Goal: Information Seeking & Learning: Learn about a topic

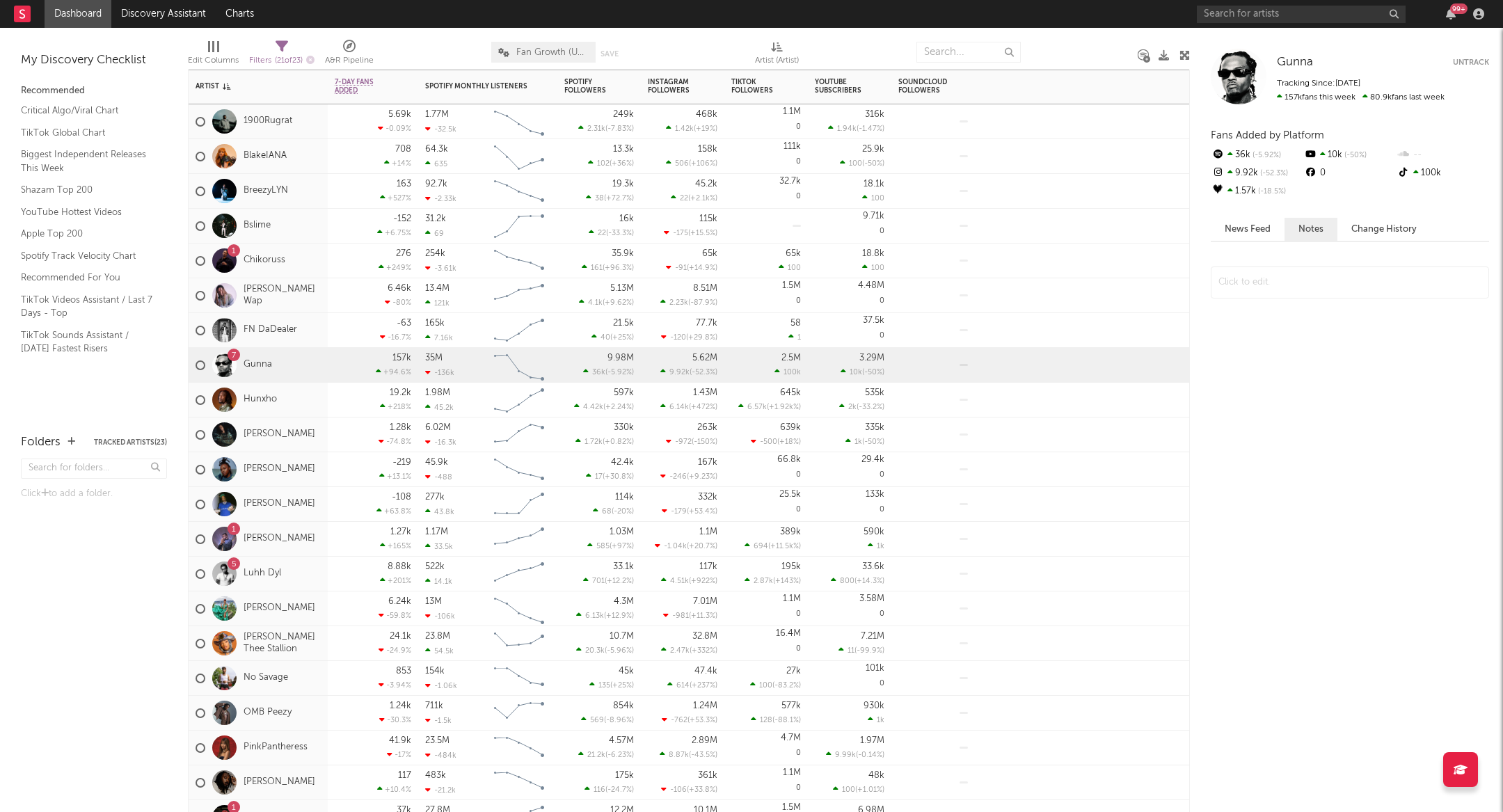
click at [265, 356] on div "7 Gunna" at bounding box center [233, 365] width 77 height 40
click at [265, 359] on link "Gunna" at bounding box center [257, 365] width 28 height 12
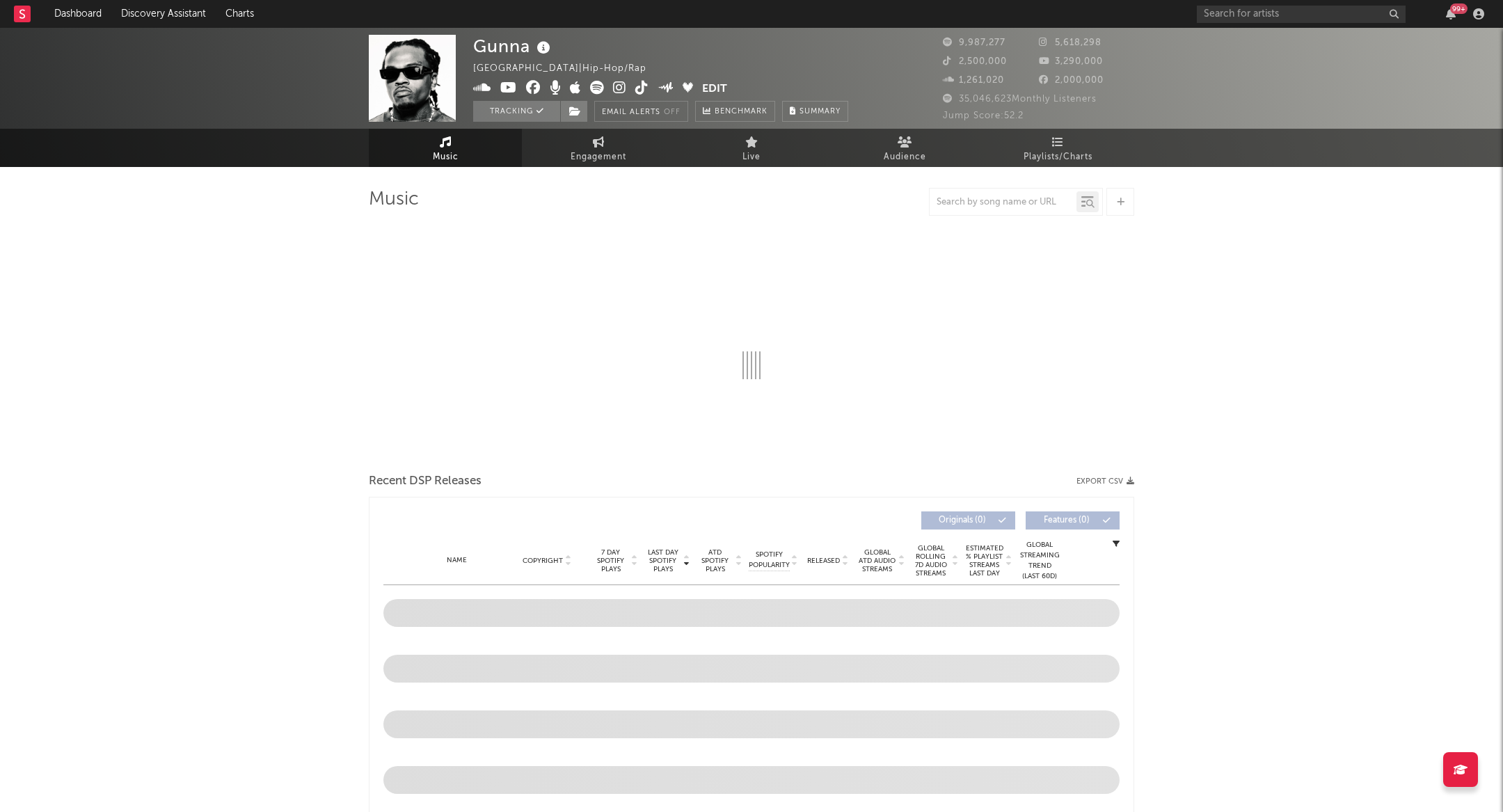
select select "6m"
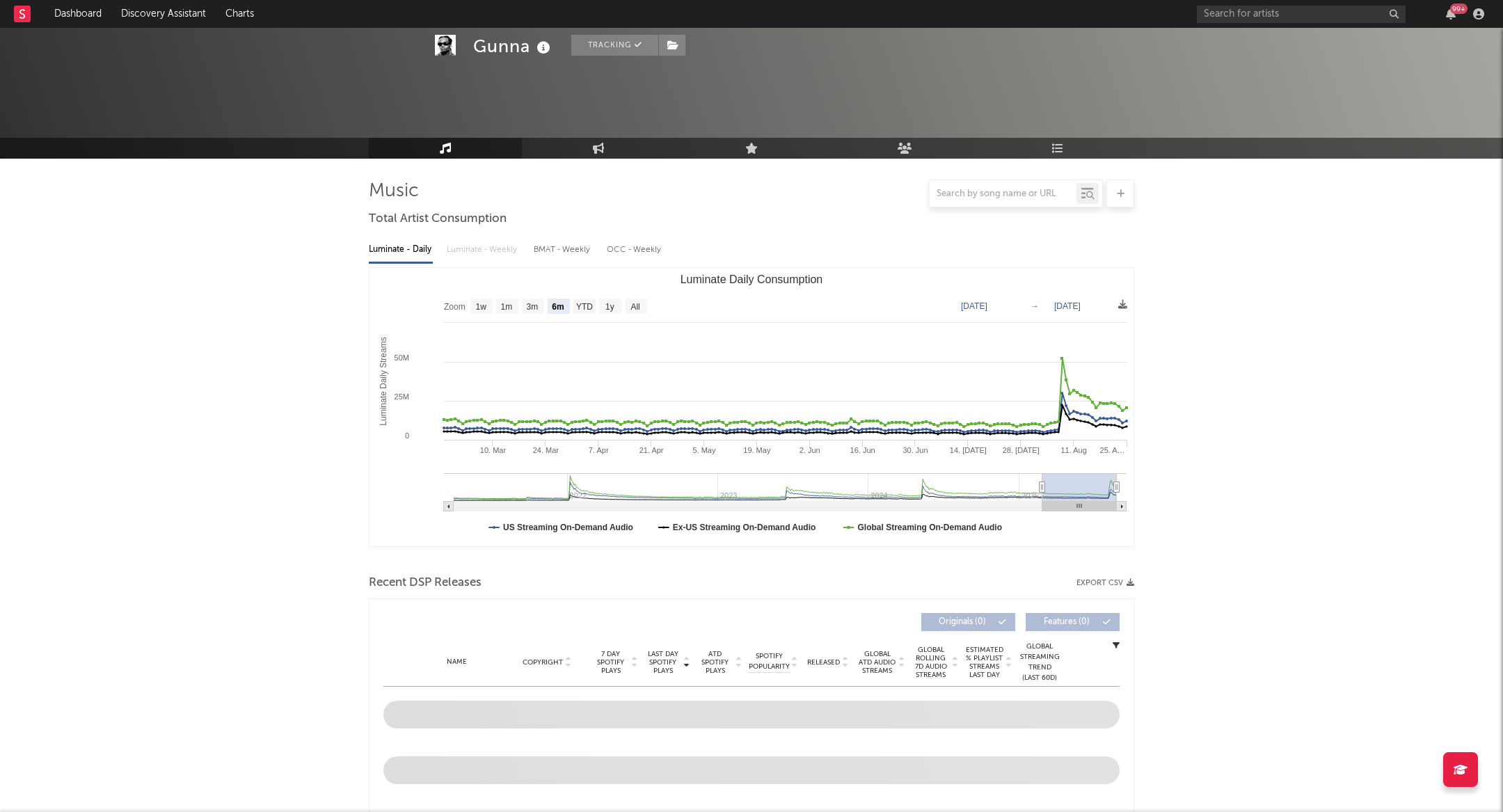
scroll to position [942, 0]
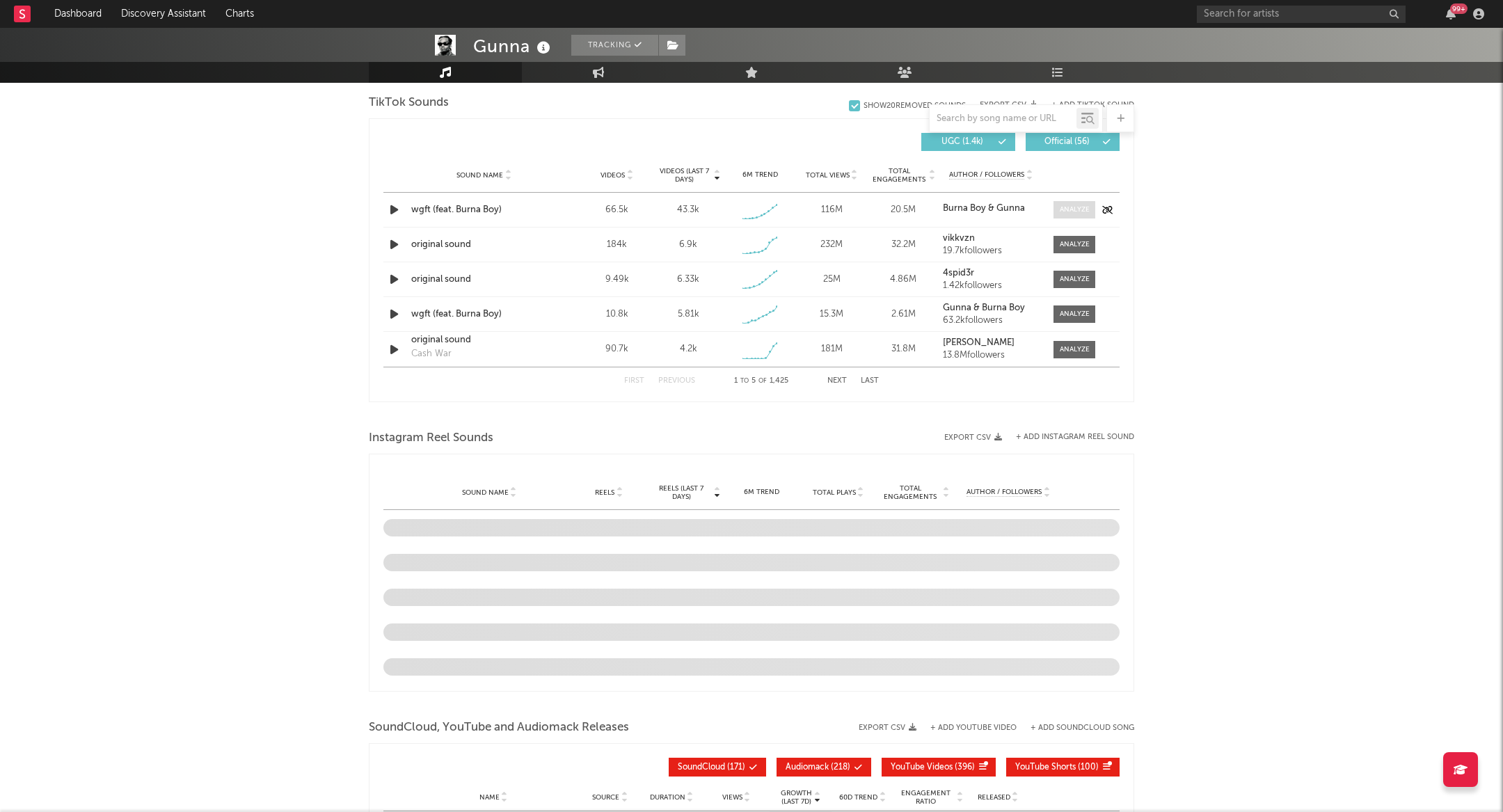
click at [1067, 205] on div at bounding box center [1075, 209] width 30 height 10
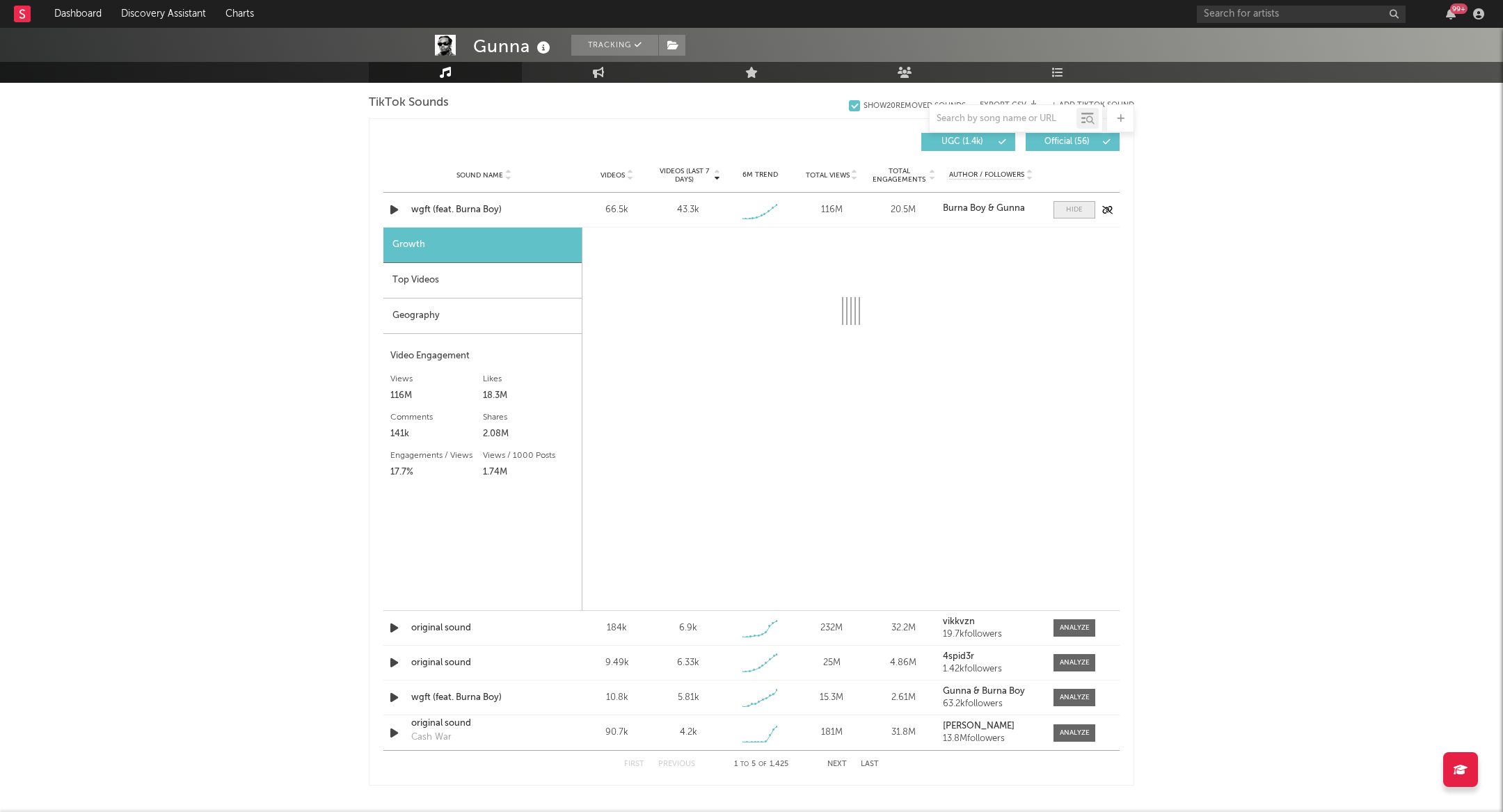
select select "1w"
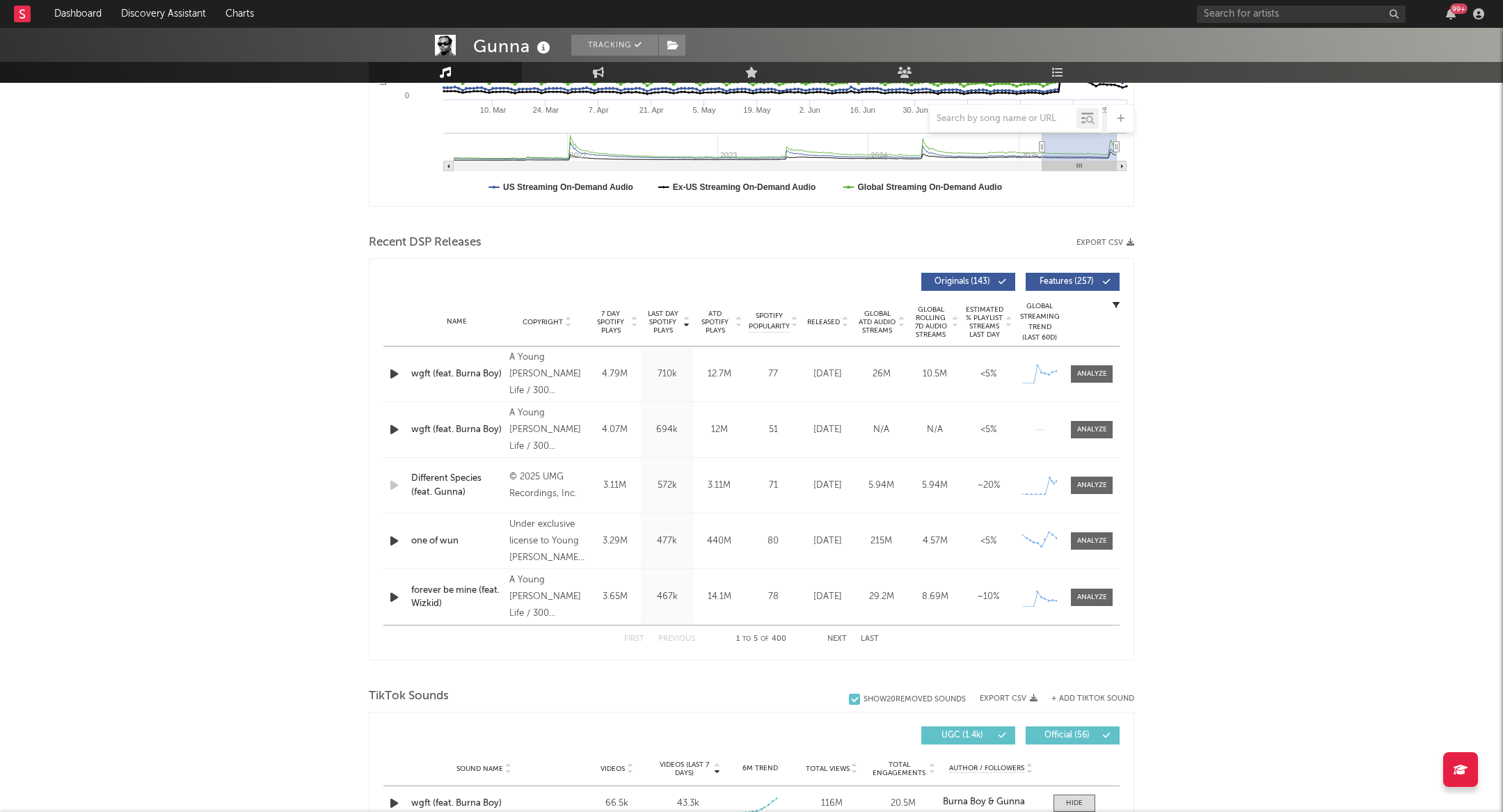
scroll to position [97, 0]
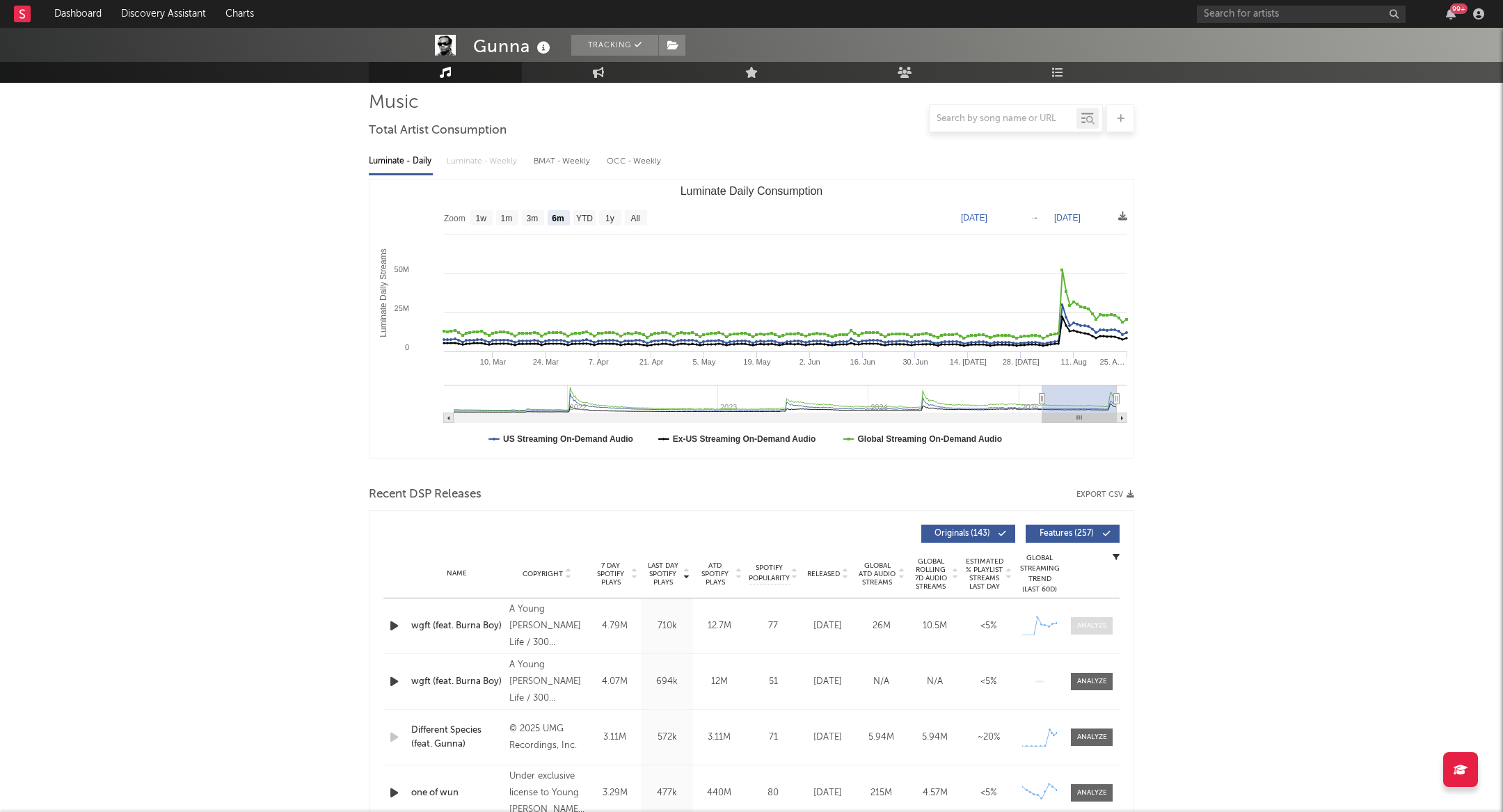
click at [1074, 627] on span at bounding box center [1092, 625] width 42 height 17
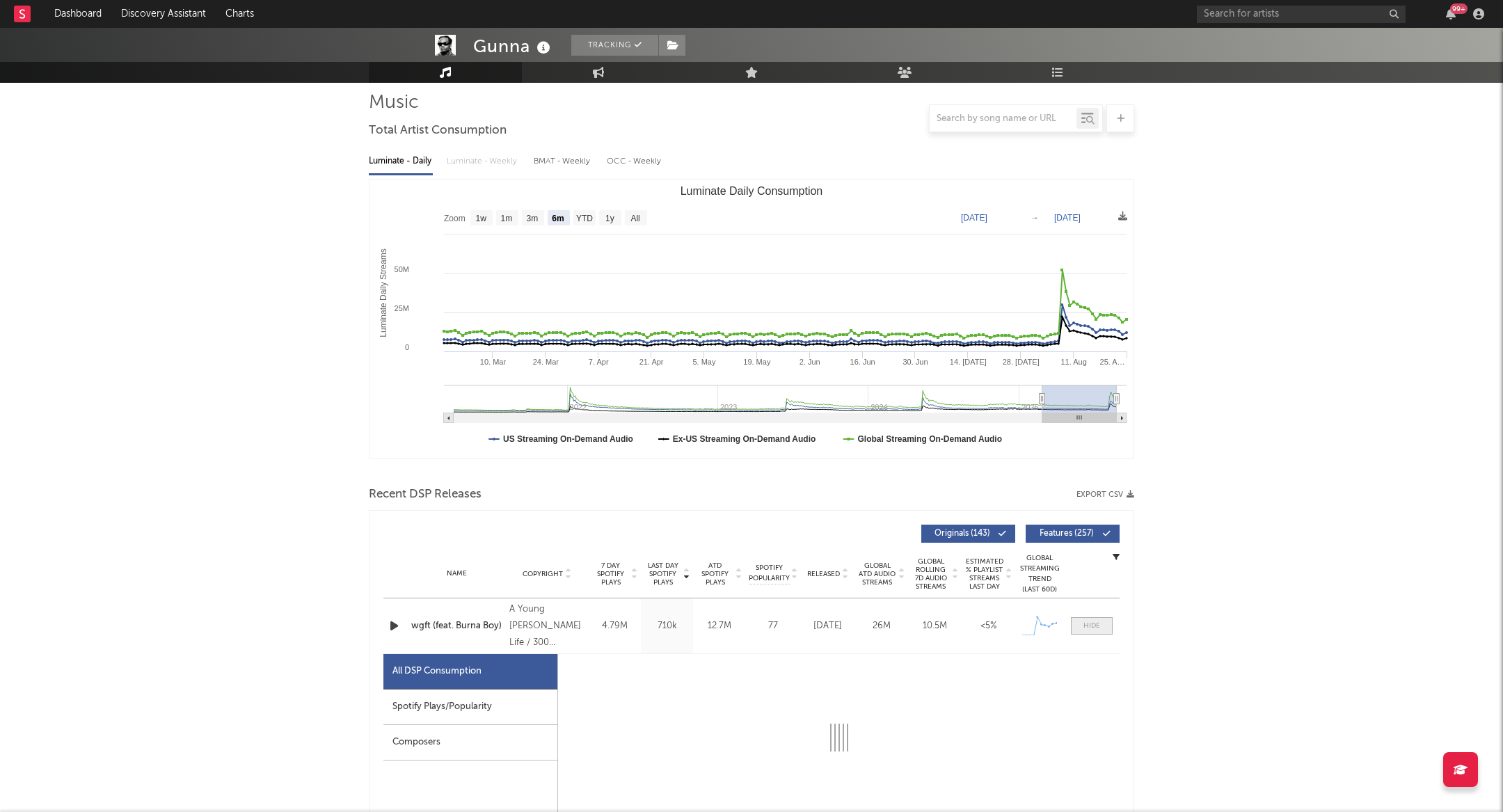
select select "1w"
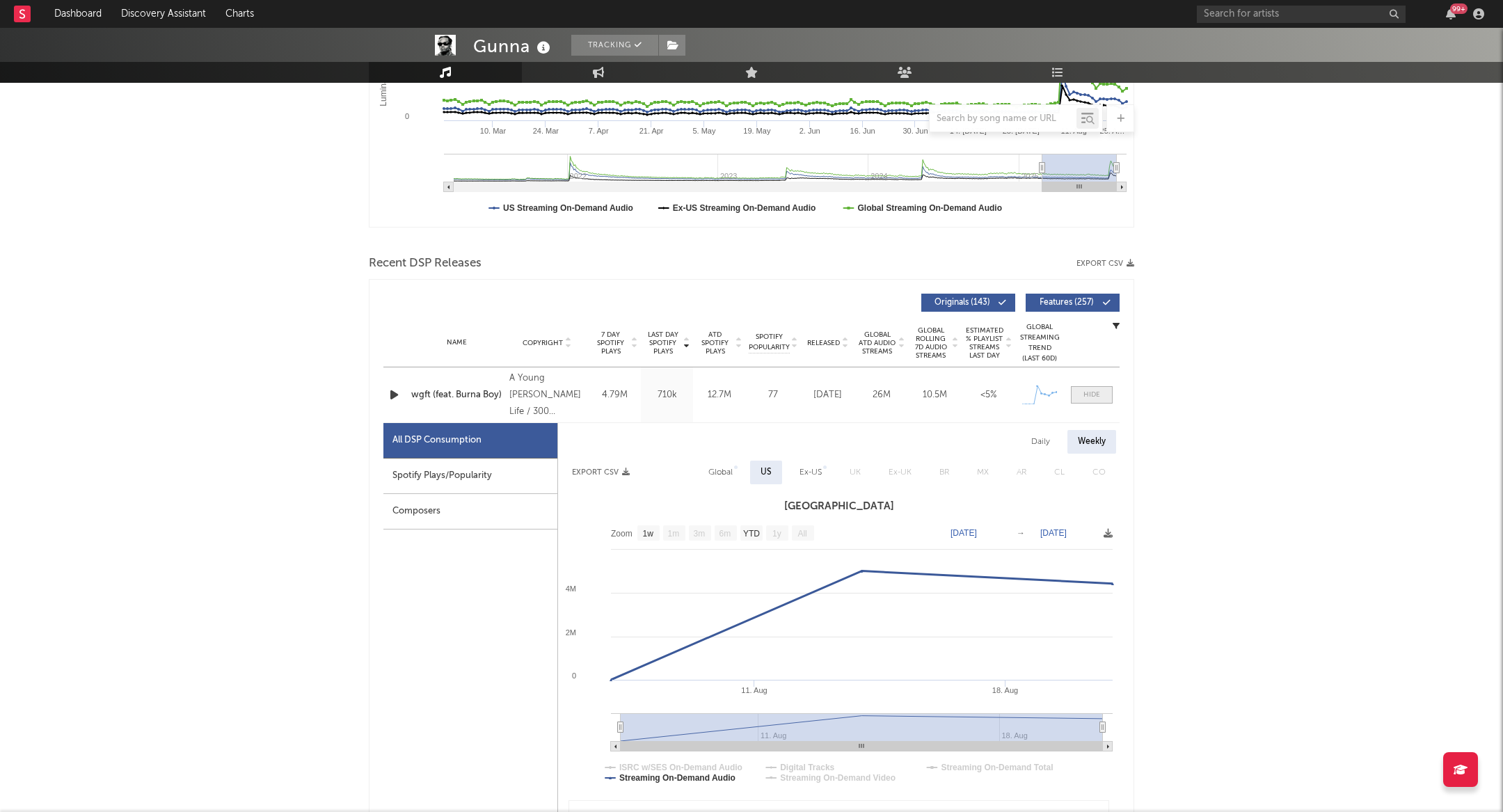
scroll to position [341, 0]
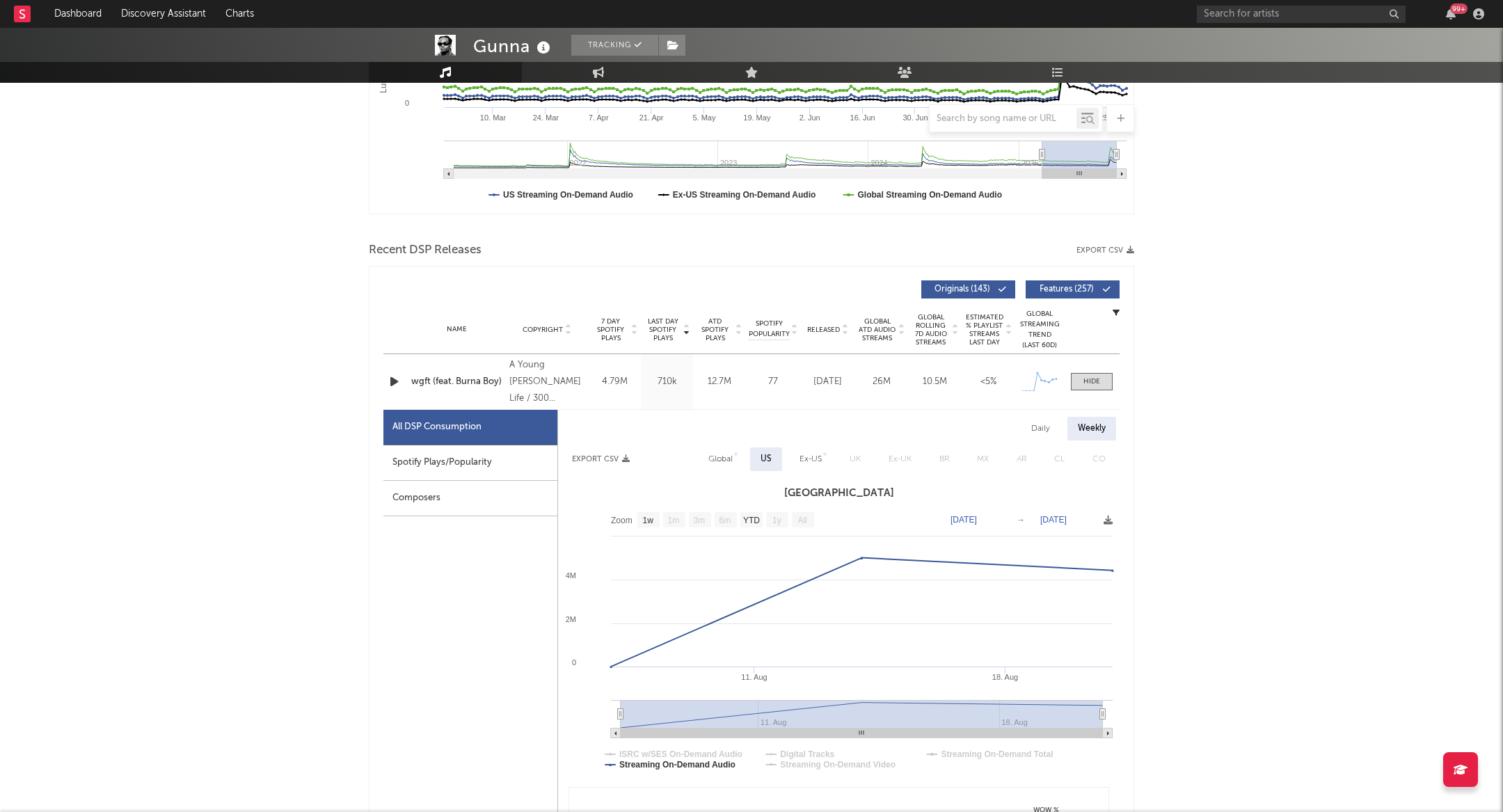
click at [545, 460] on div "Spotify Plays/Popularity" at bounding box center [470, 463] width 174 height 36
select select "1w"
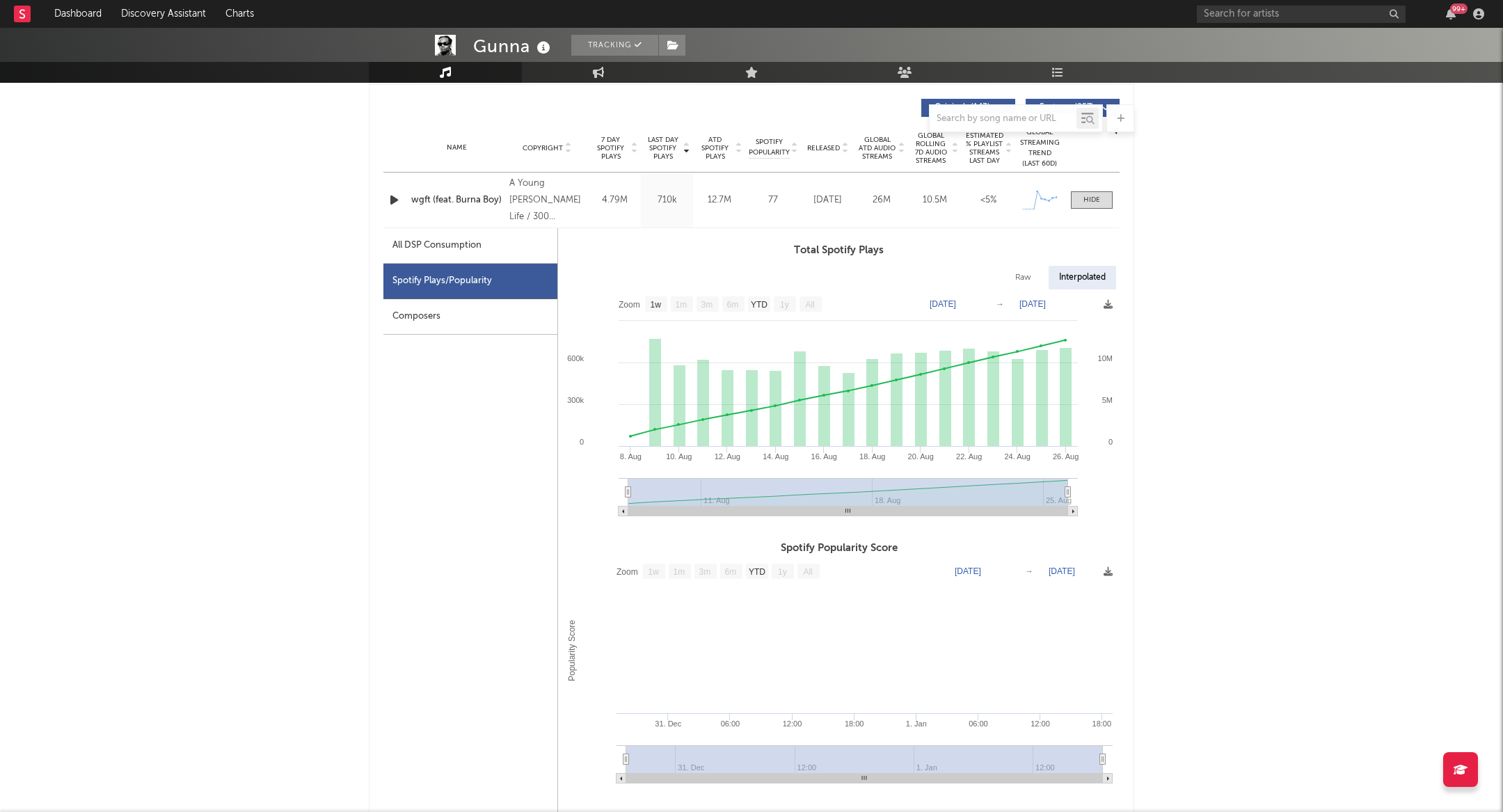
scroll to position [0, 0]
